Goal: Information Seeking & Learning: Get advice/opinions

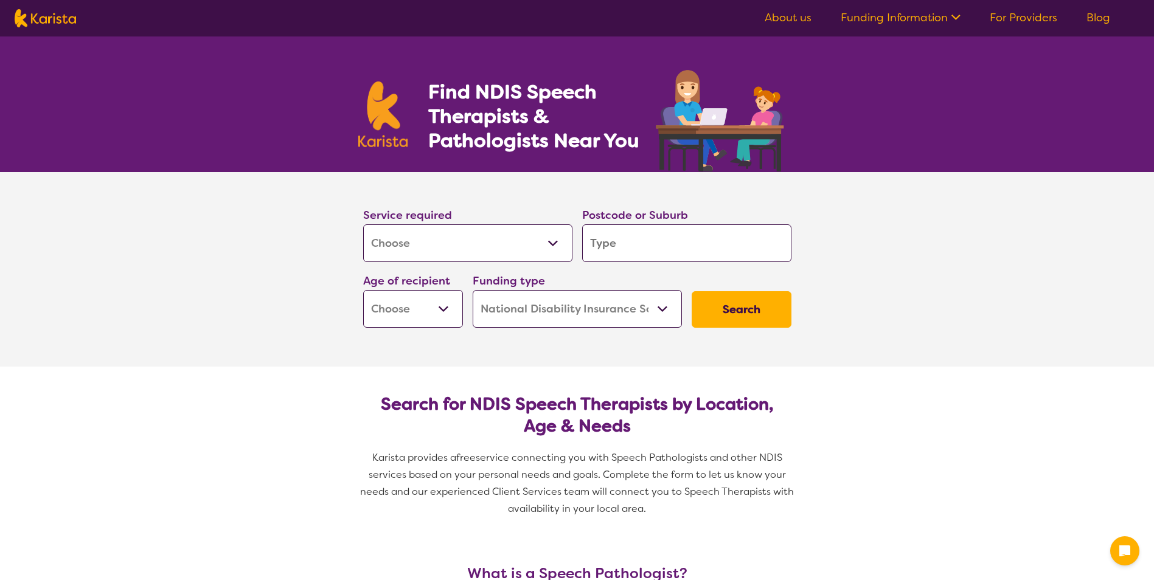
select select "[MEDICAL_DATA]"
select select "NDIS"
select select "[MEDICAL_DATA]"
select select "NDIS"
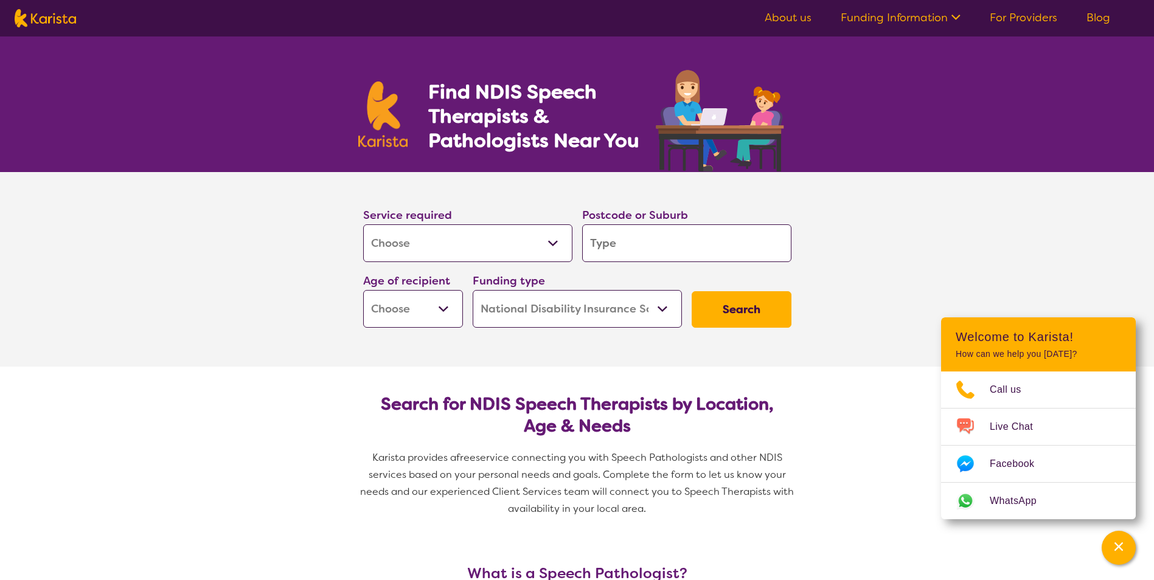
click at [527, 232] on select "Allied Health Assistant Assessment ([MEDICAL_DATA] or [MEDICAL_DATA]) Behaviour…" at bounding box center [467, 243] width 209 height 38
click at [656, 235] on input "search" at bounding box center [686, 243] width 209 height 38
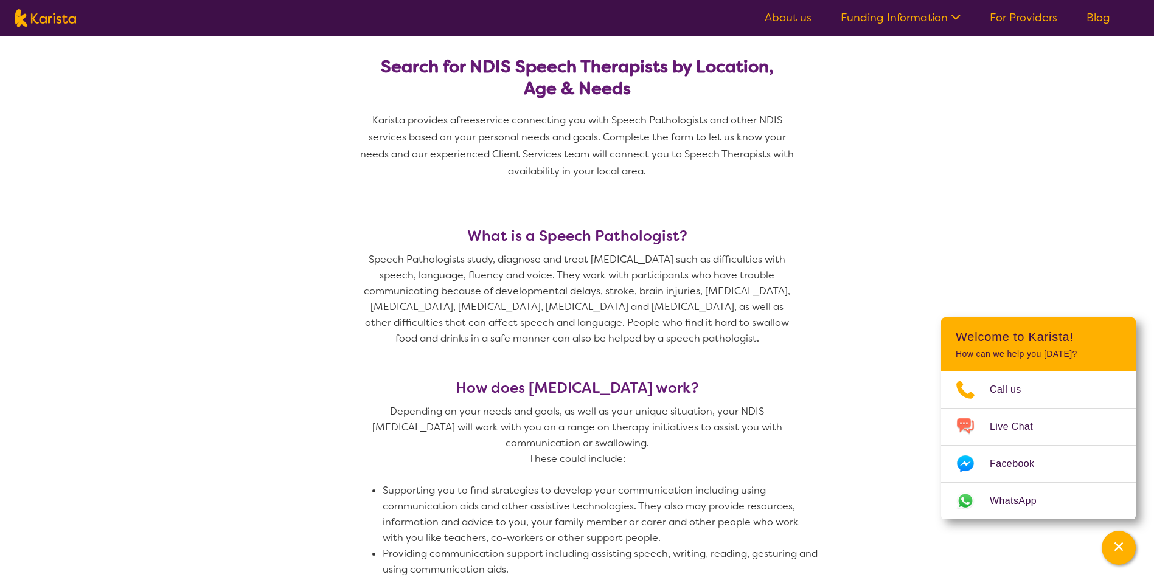
scroll to position [82, 0]
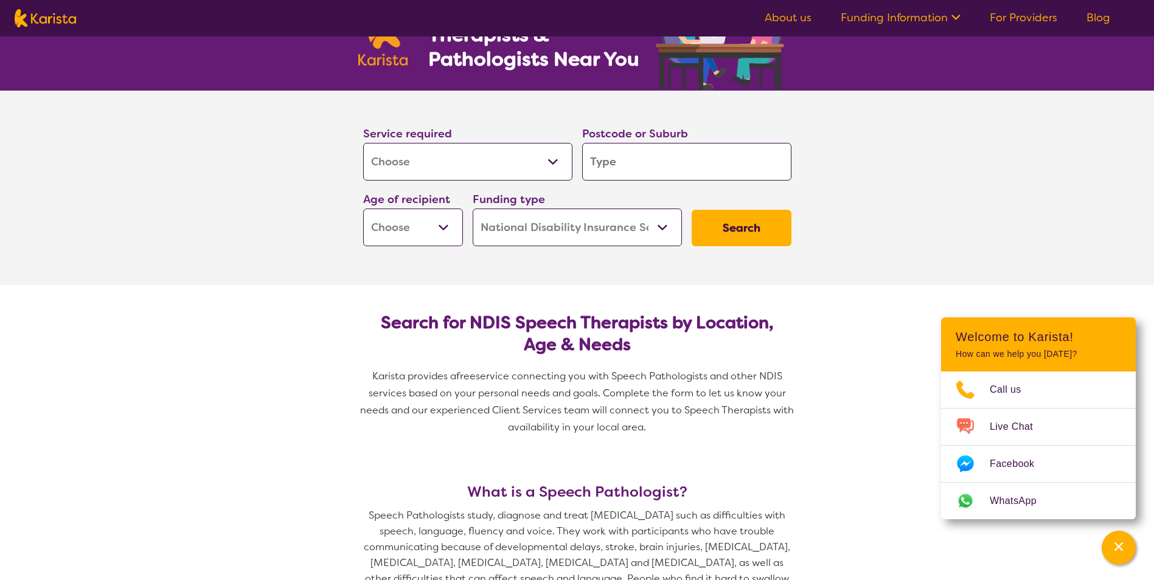
click at [704, 177] on input "search" at bounding box center [686, 162] width 209 height 38
click at [704, 168] on input "search" at bounding box center [686, 162] width 209 height 38
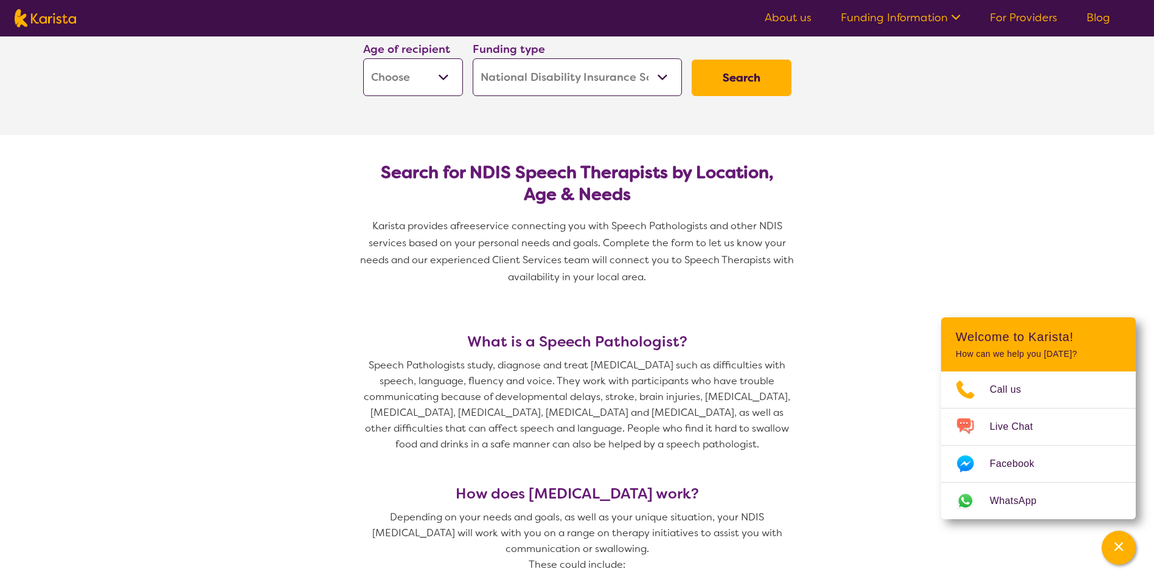
scroll to position [41, 0]
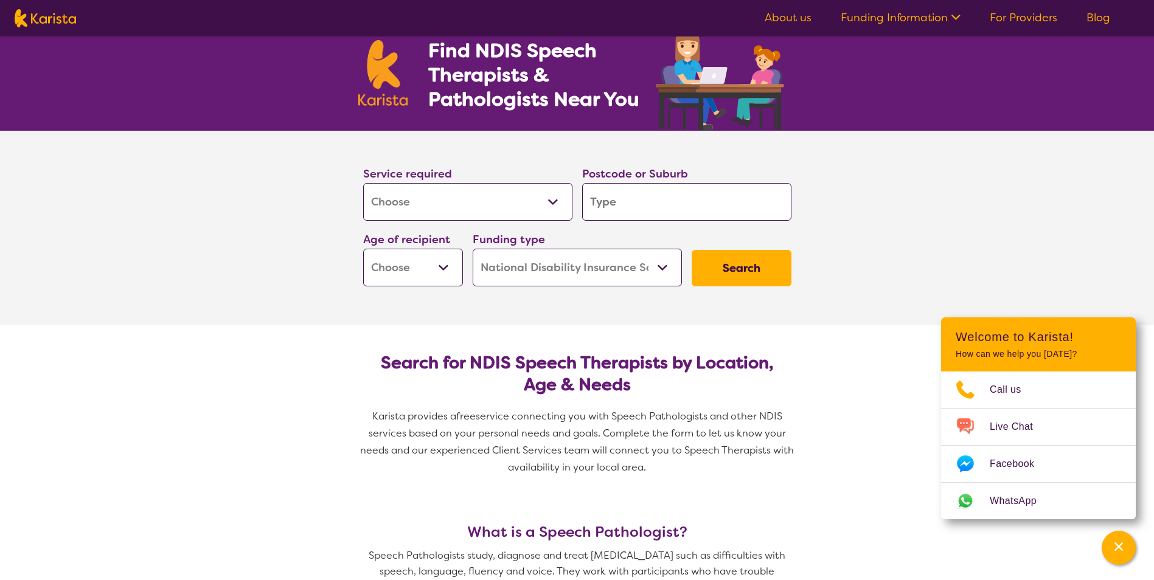
click at [612, 209] on input "search" at bounding box center [686, 202] width 209 height 38
click at [616, 202] on input "search" at bounding box center [686, 202] width 209 height 38
click at [643, 206] on input "search" at bounding box center [686, 202] width 209 height 38
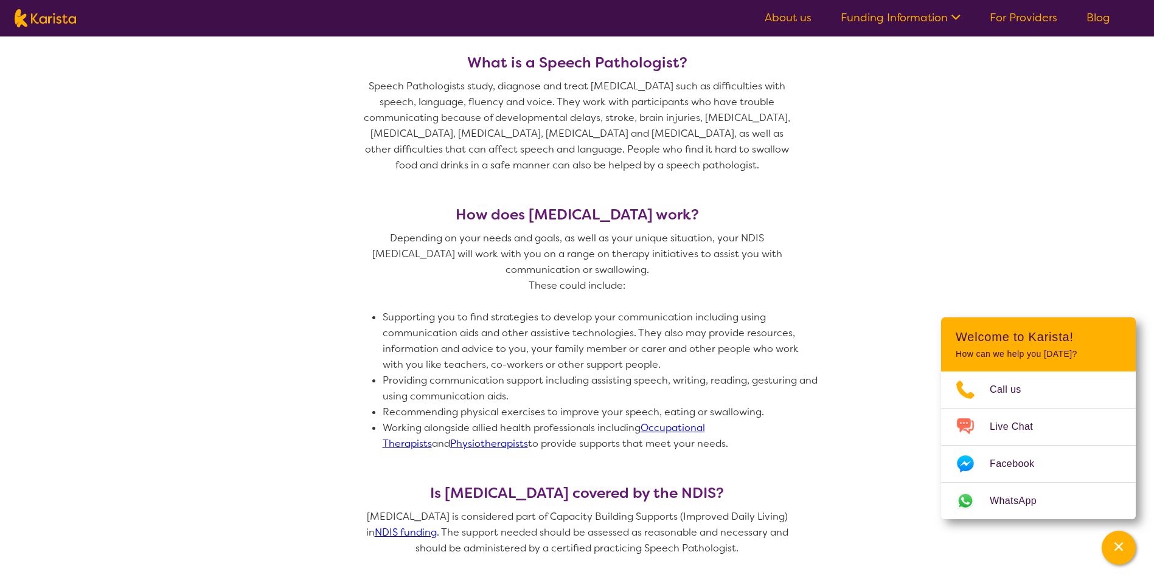
scroll to position [549, 0]
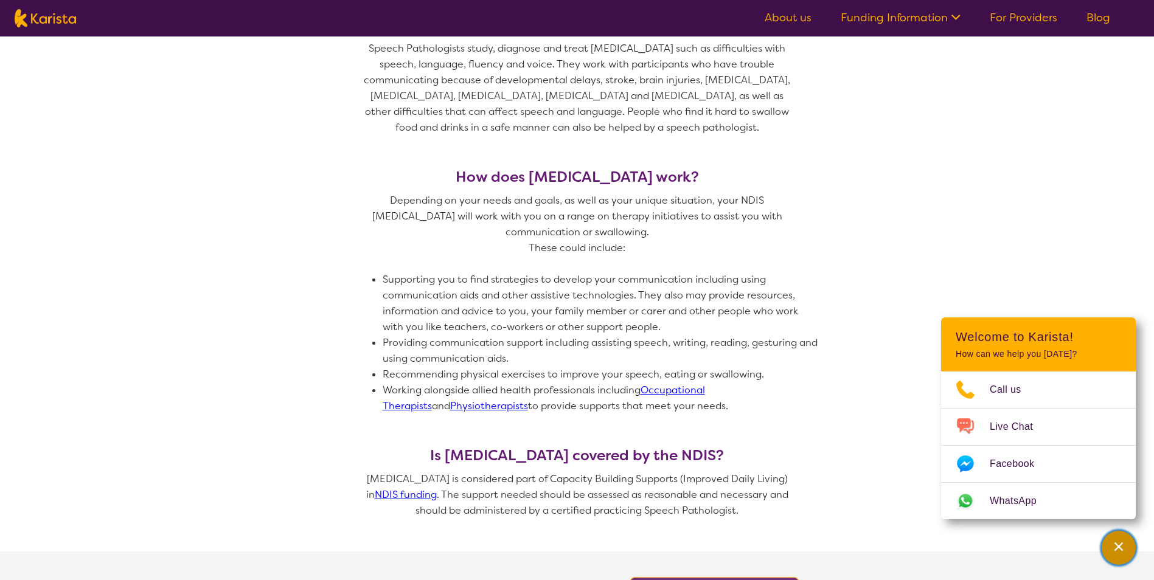
click at [1117, 546] on icon "Channel Menu" at bounding box center [1118, 547] width 12 height 12
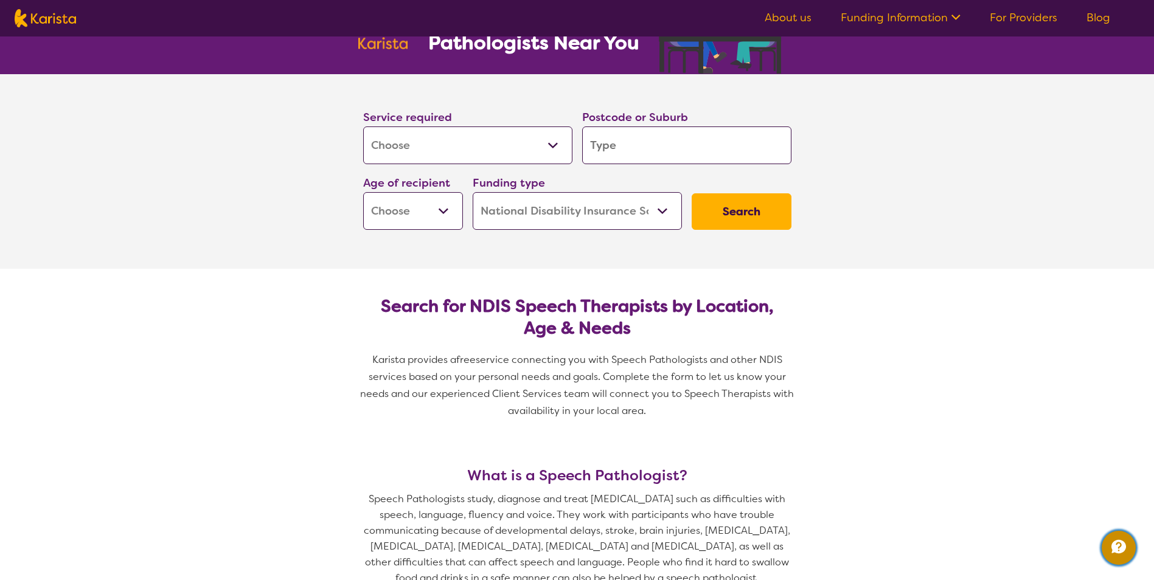
scroll to position [0, 0]
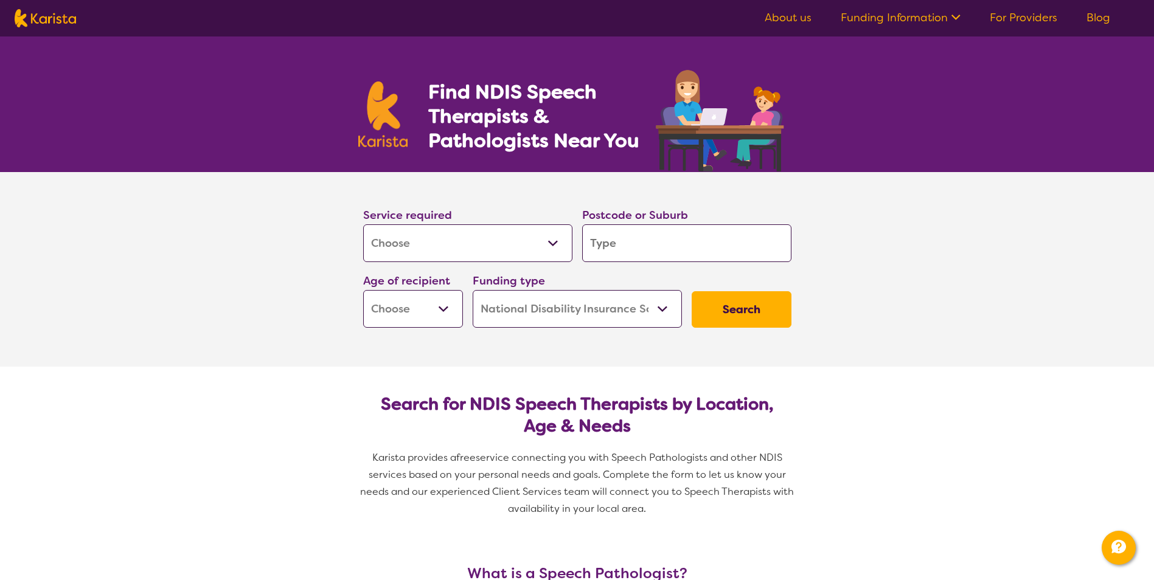
click at [399, 308] on select "Early Childhood - 0 to 9 Child - 10 to 11 Adolescent - 12 to 17 Adult - 18 to 6…" at bounding box center [413, 309] width 100 height 38
select select "EC"
click at [363, 290] on select "Early Childhood - 0 to 9 Child - 10 to 11 Adolescent - 12 to 17 Adult - 18 to 6…" at bounding box center [413, 309] width 100 height 38
select select "EC"
click at [726, 242] on input "search" at bounding box center [686, 243] width 209 height 38
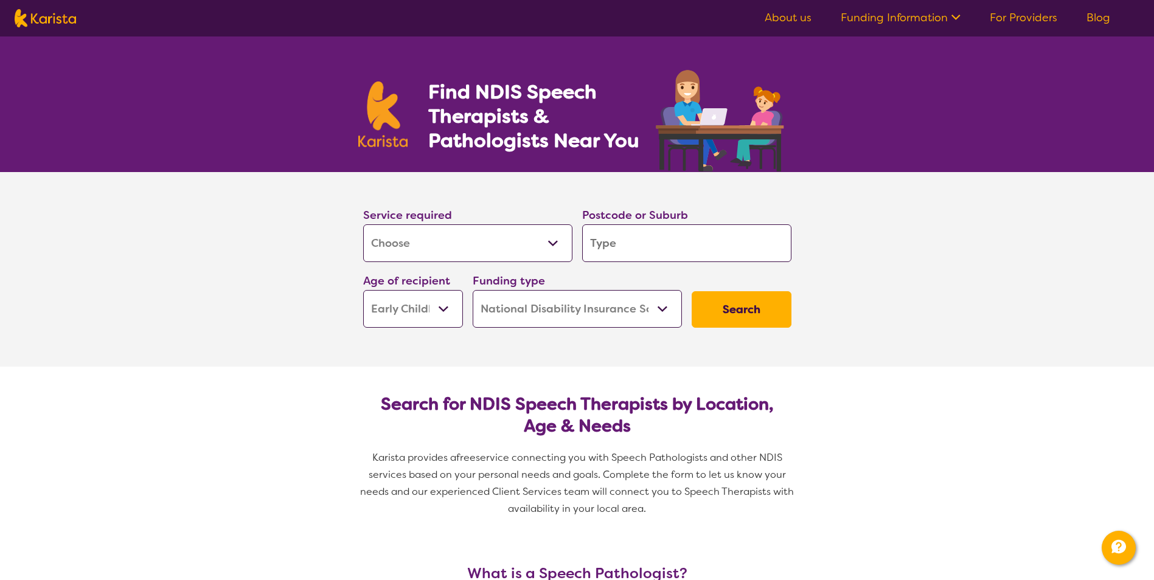
click at [673, 251] on input "search" at bounding box center [686, 243] width 209 height 38
type input "3"
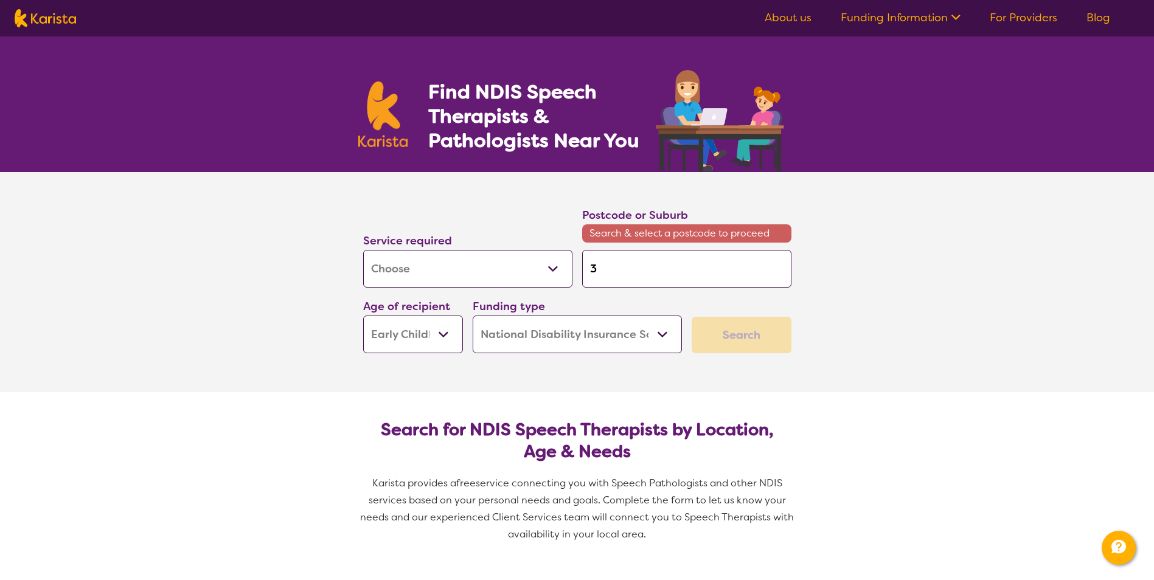
type input "30"
type input "302"
type input "3024"
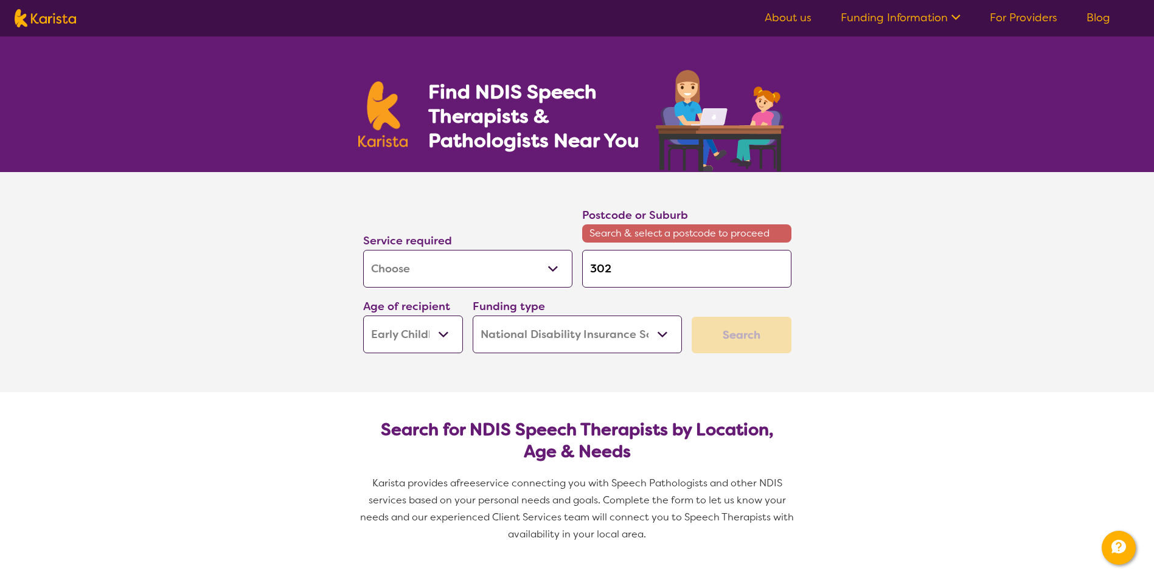
type input "3024"
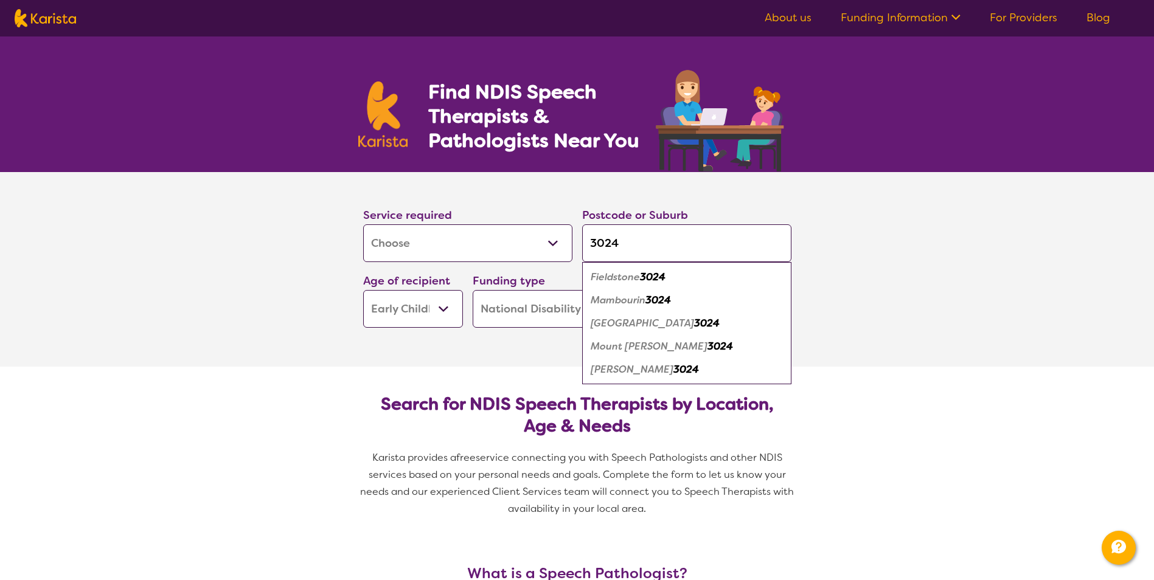
type input "3024"
click at [673, 375] on em "3024" at bounding box center [686, 369] width 26 height 13
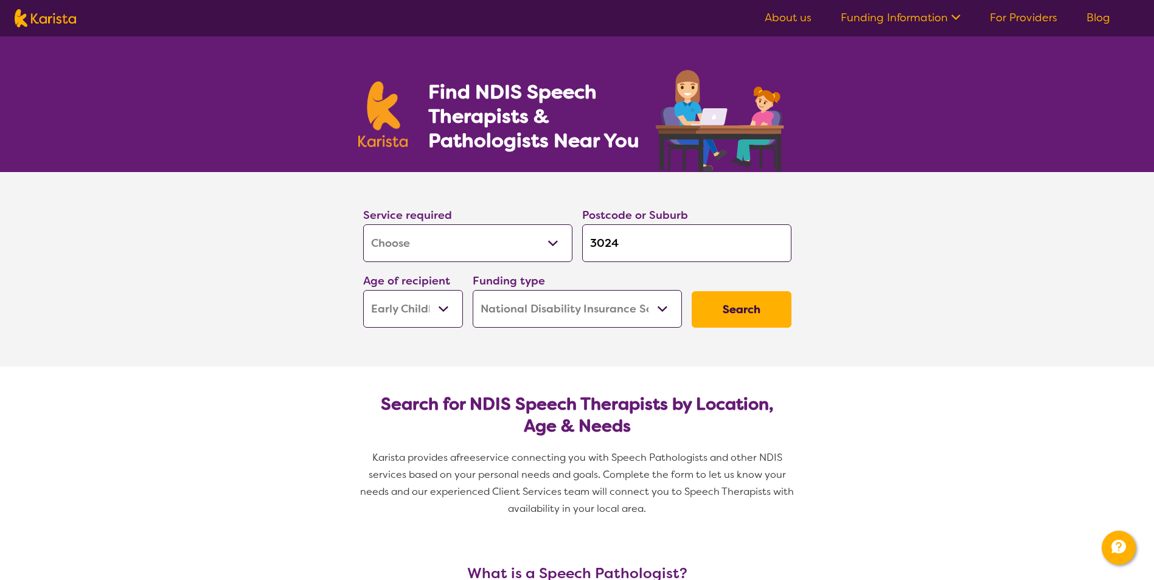
click at [720, 304] on button "Search" at bounding box center [742, 309] width 100 height 36
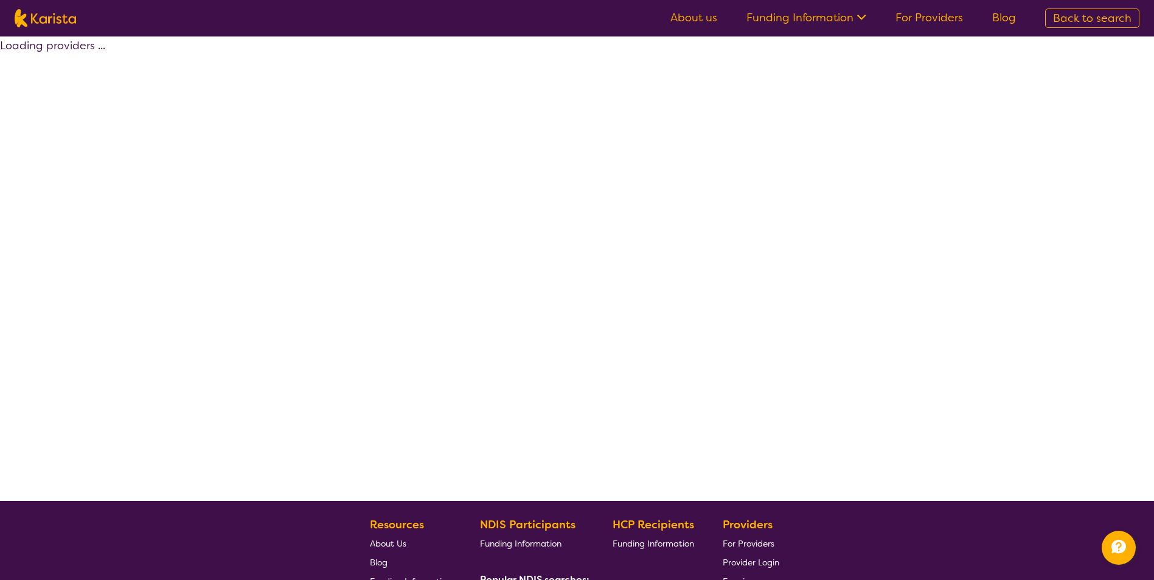
select select "by_score"
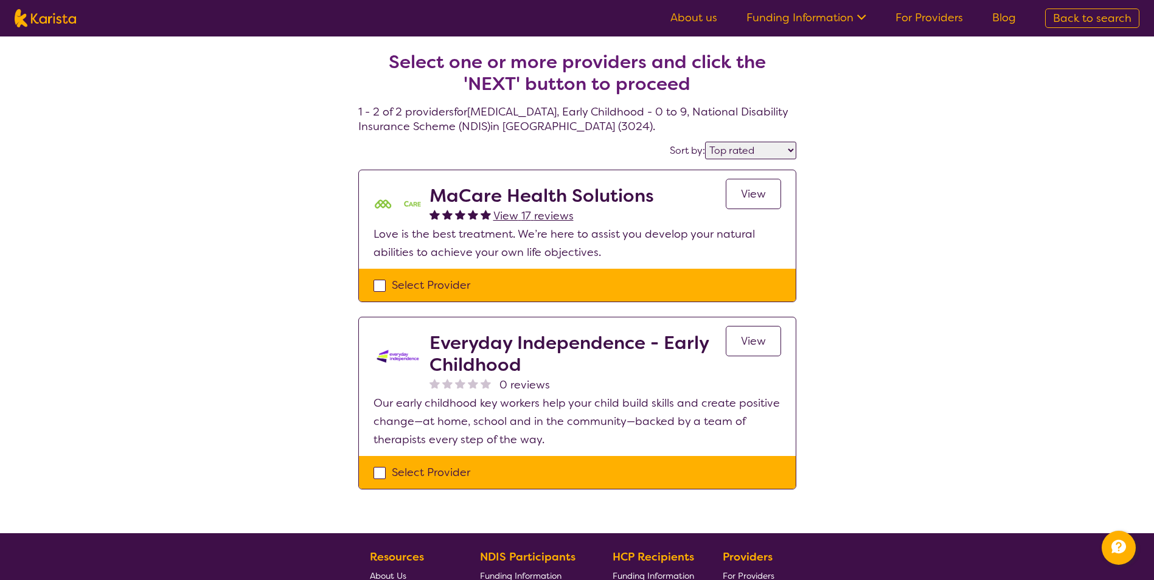
click at [755, 190] on span "View" at bounding box center [753, 194] width 25 height 15
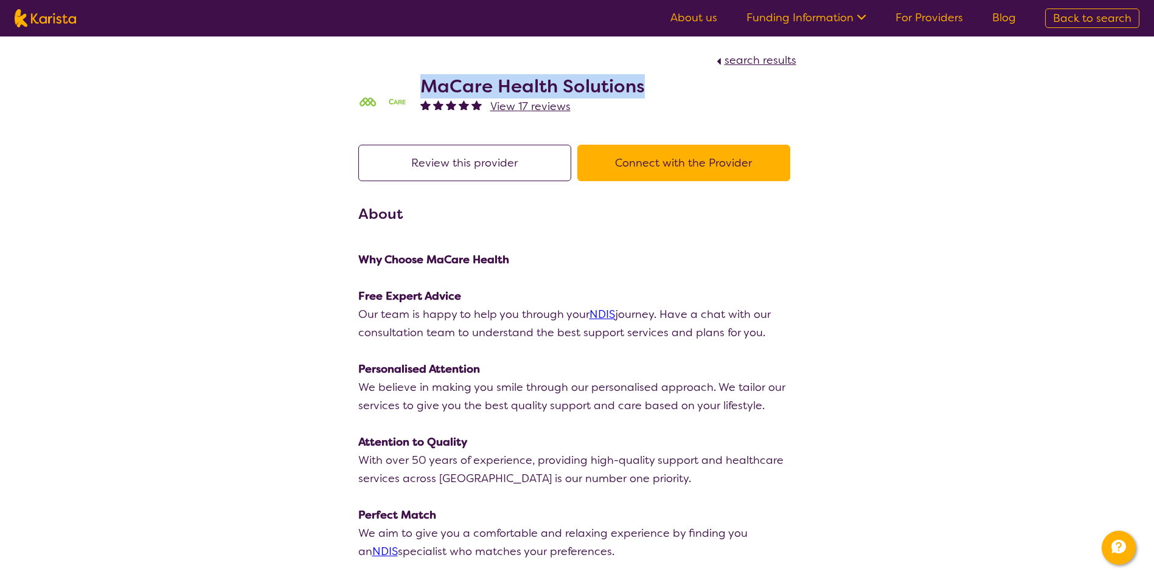
drag, startPoint x: 424, startPoint y: 75, endPoint x: 650, endPoint y: 77, distance: 225.7
click at [650, 77] on div "MaCare Health Solutions View 17 reviews" at bounding box center [577, 99] width 438 height 61
copy h2 "MaCare Health Solutions"
select select "by_score"
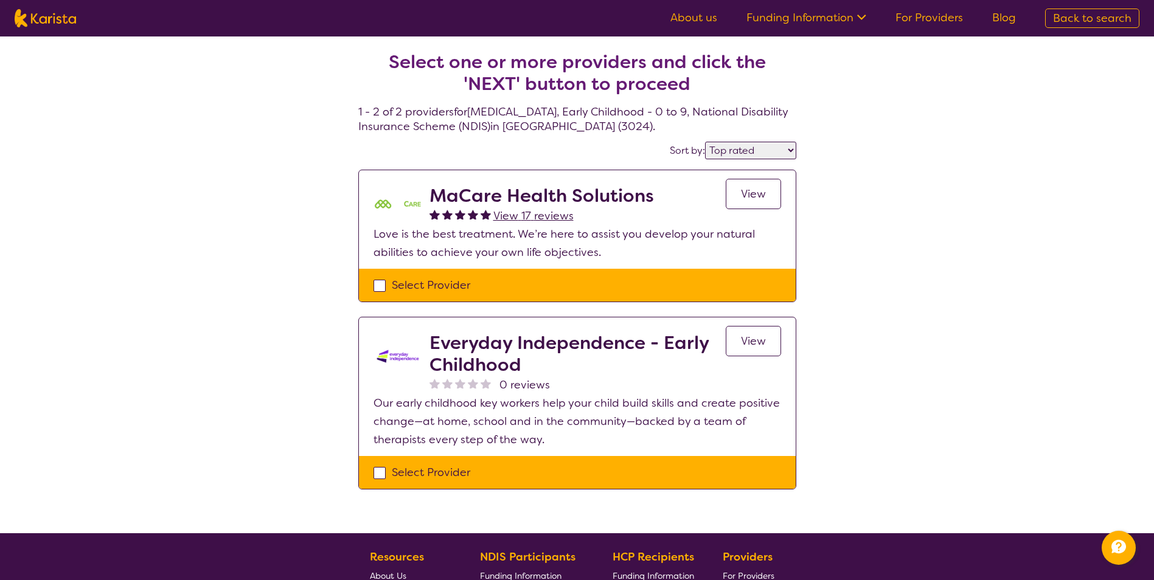
click at [526, 342] on h2 "Everyday Independence - Early Childhood" at bounding box center [577, 354] width 296 height 44
click at [472, 347] on h2 "Everyday Independence - Early Childhood" at bounding box center [577, 354] width 296 height 44
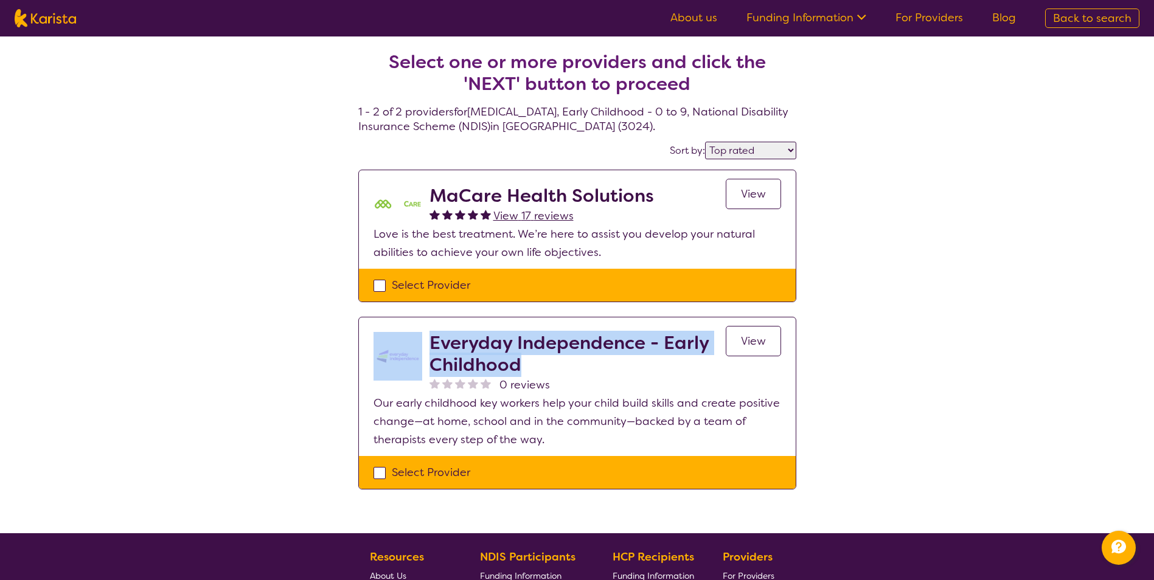
drag, startPoint x: 422, startPoint y: 338, endPoint x: 533, endPoint y: 367, distance: 114.5
click at [533, 367] on div "Everyday Independence - Early Childhood 0 reviews View" at bounding box center [577, 363] width 408 height 62
copy div "Everyday Independence - Early Childhood"
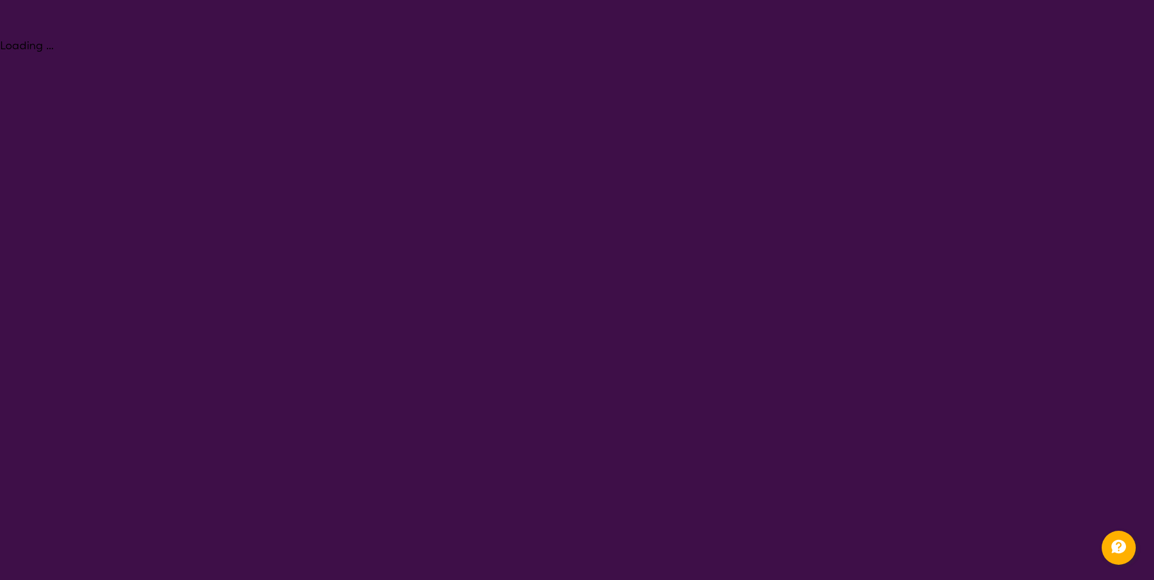
select select "[MEDICAL_DATA]"
select select "EC"
select select "NDIS"
select select "[MEDICAL_DATA]"
select select "EC"
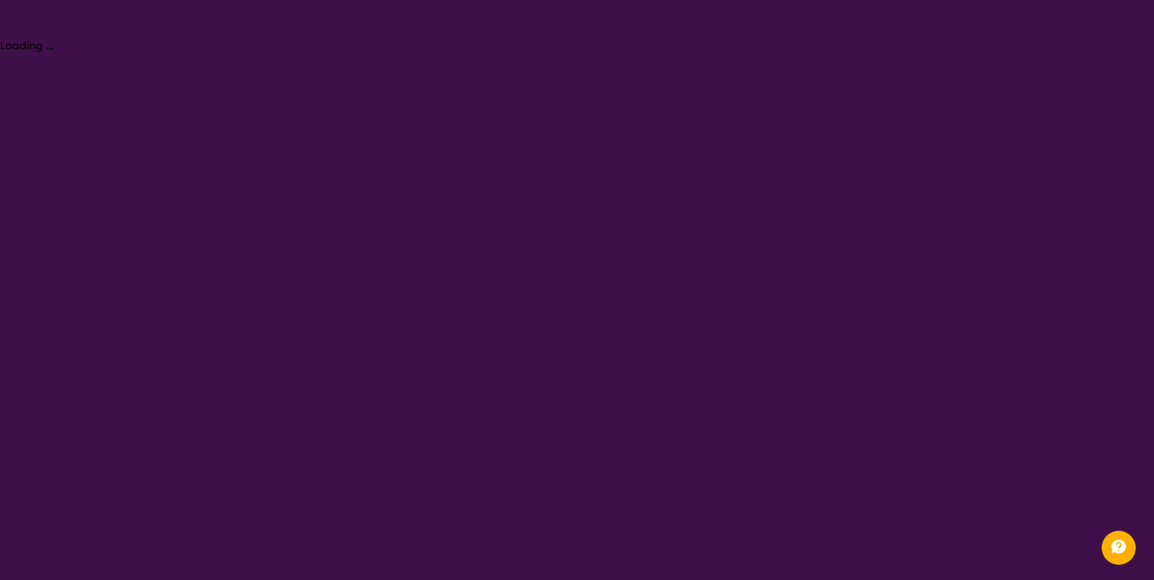
select select "NDIS"
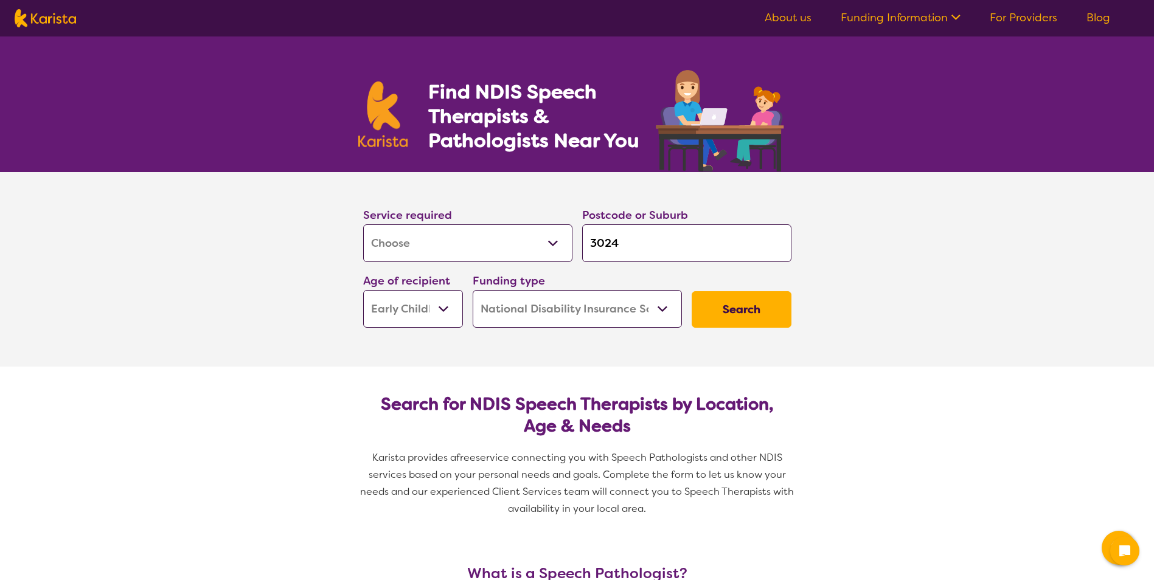
select select "[MEDICAL_DATA]"
select select "EC"
select select "NDIS"
select select "[MEDICAL_DATA]"
select select "EC"
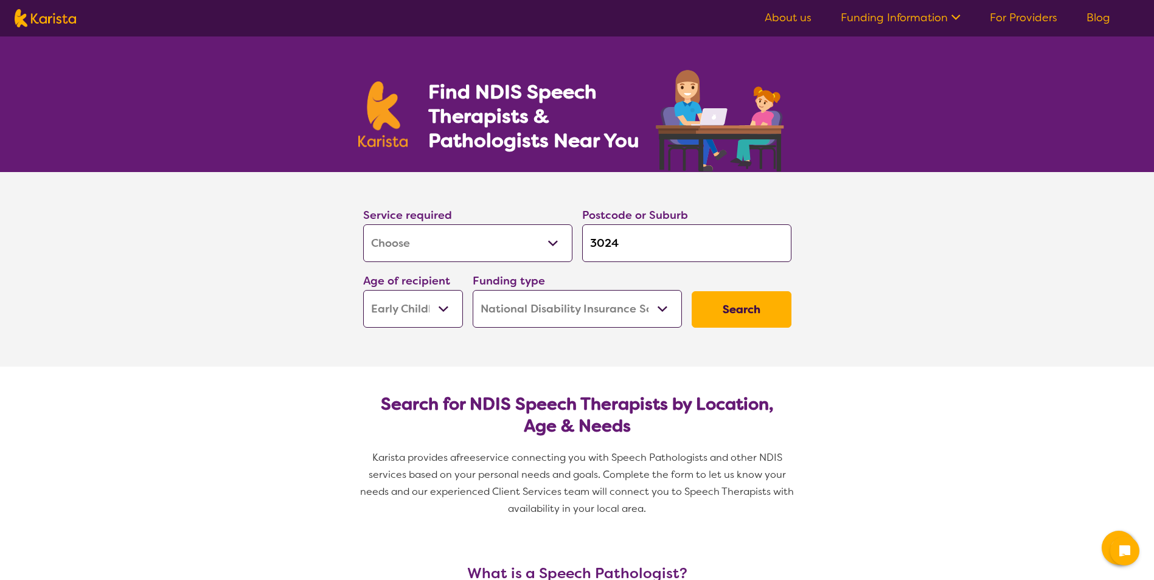
select select "NDIS"
